Goal: Task Accomplishment & Management: Complete application form

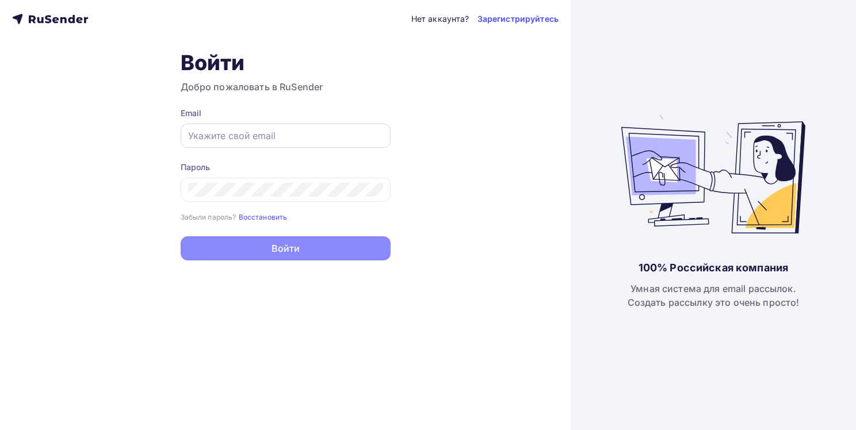
click at [247, 139] on input "text" at bounding box center [285, 136] width 195 height 14
type input "[EMAIL_ADDRESS][DOMAIN_NAME]"
drag, startPoint x: 176, startPoint y: 285, endPoint x: 179, endPoint y: 278, distance: 8.0
click at [179, 278] on div "Нет аккаунта? Зарегистрируйтесь Войти Добро пожаловать в RuSender Email katerin…" at bounding box center [285, 215] width 571 height 430
click at [534, 20] on link "Зарегистрируйтесь" at bounding box center [517, 19] width 81 height 12
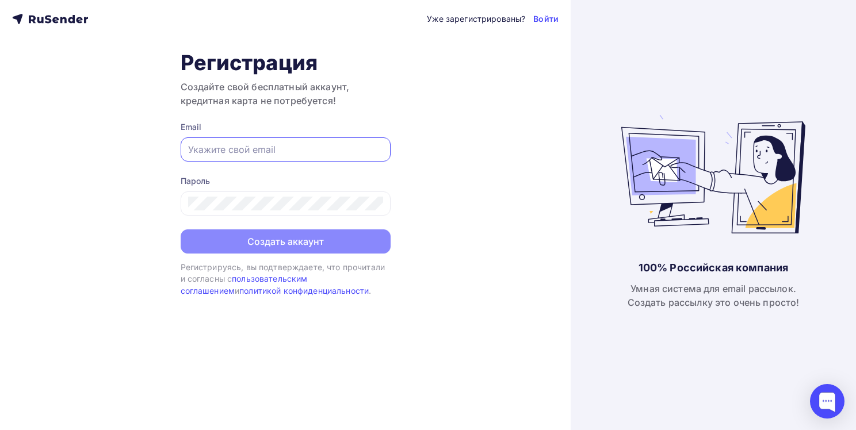
click at [234, 152] on input "text" at bounding box center [285, 150] width 195 height 14
type input "[EMAIL_ADDRESS][DOMAIN_NAME]"
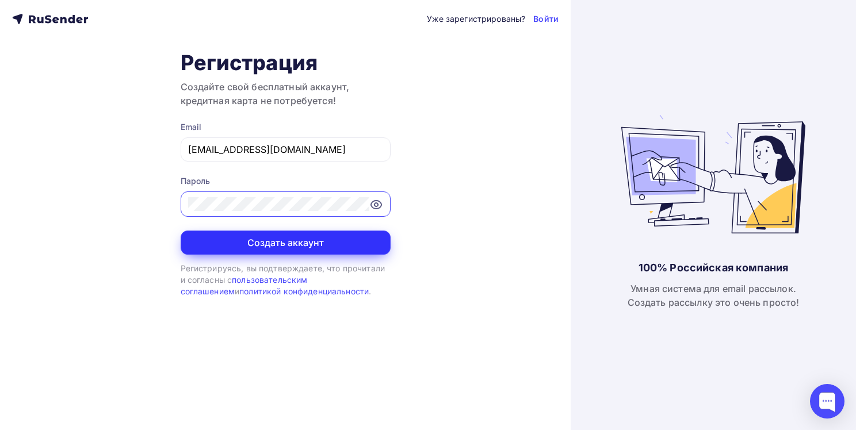
click at [294, 239] on button "Создать аккаунт" at bounding box center [286, 243] width 210 height 24
